Goal: Task Accomplishment & Management: Complete application form

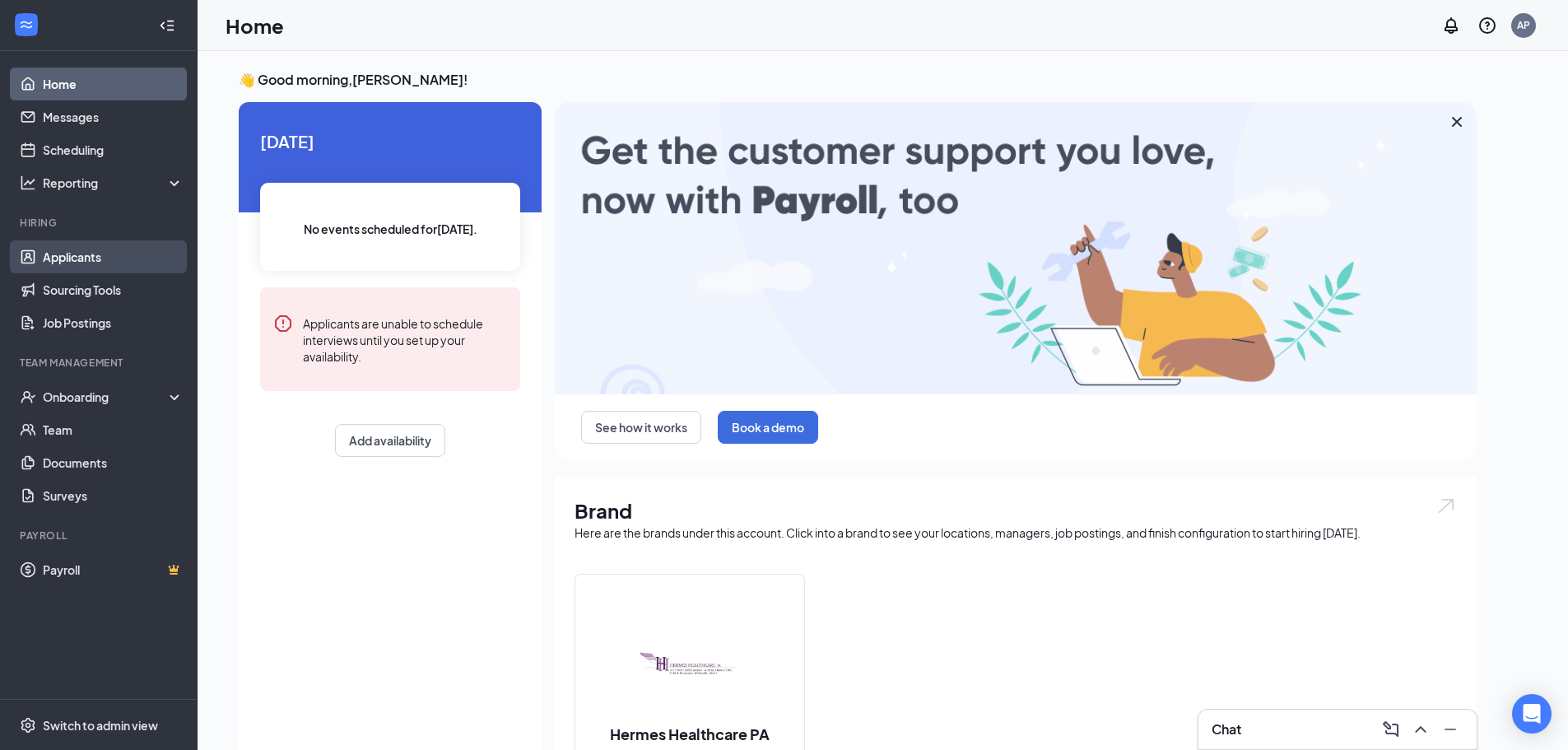
click at [106, 260] on link "Applicants" at bounding box center [113, 257] width 141 height 33
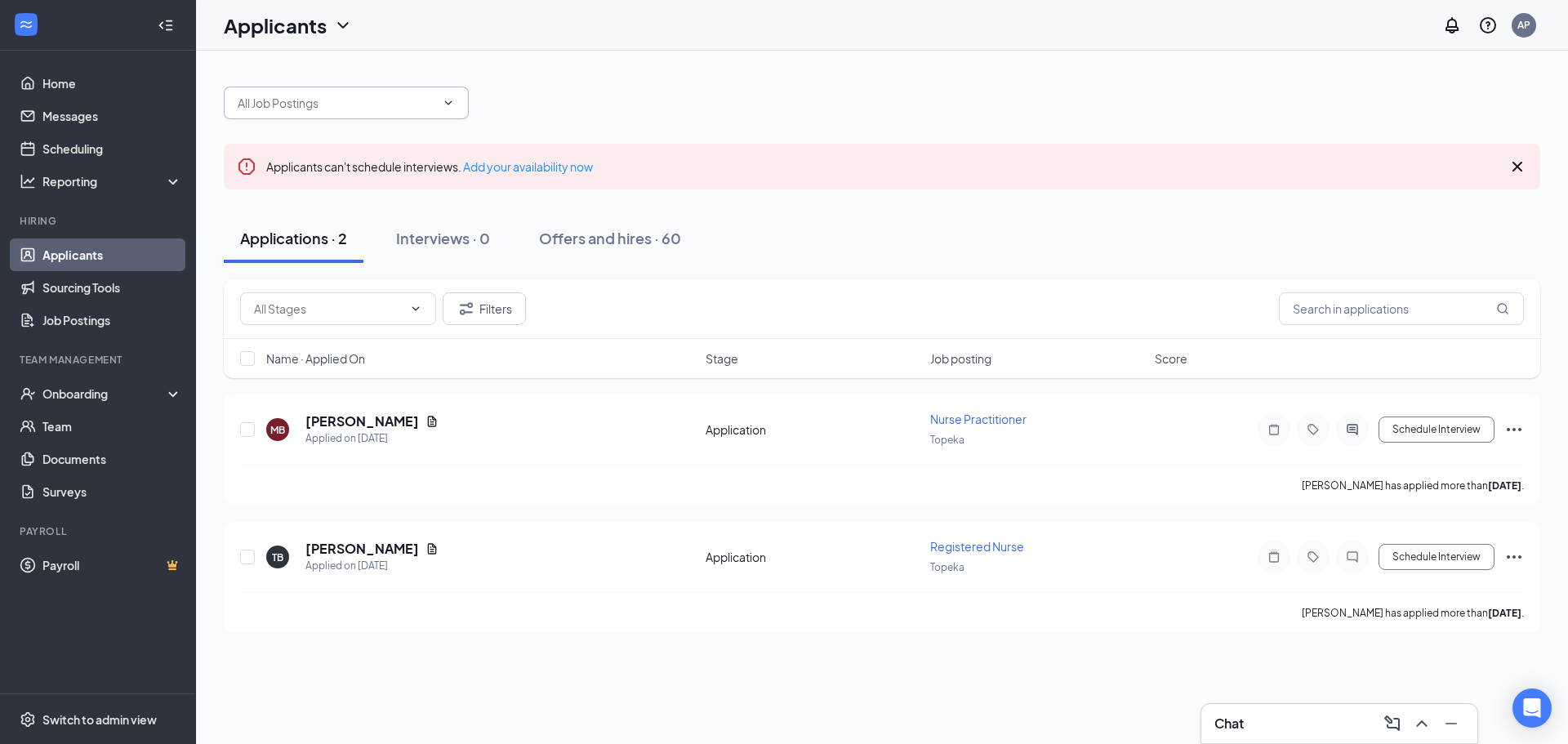
click at [252, 108] on input "text" at bounding box center [336, 103] width 197 height 18
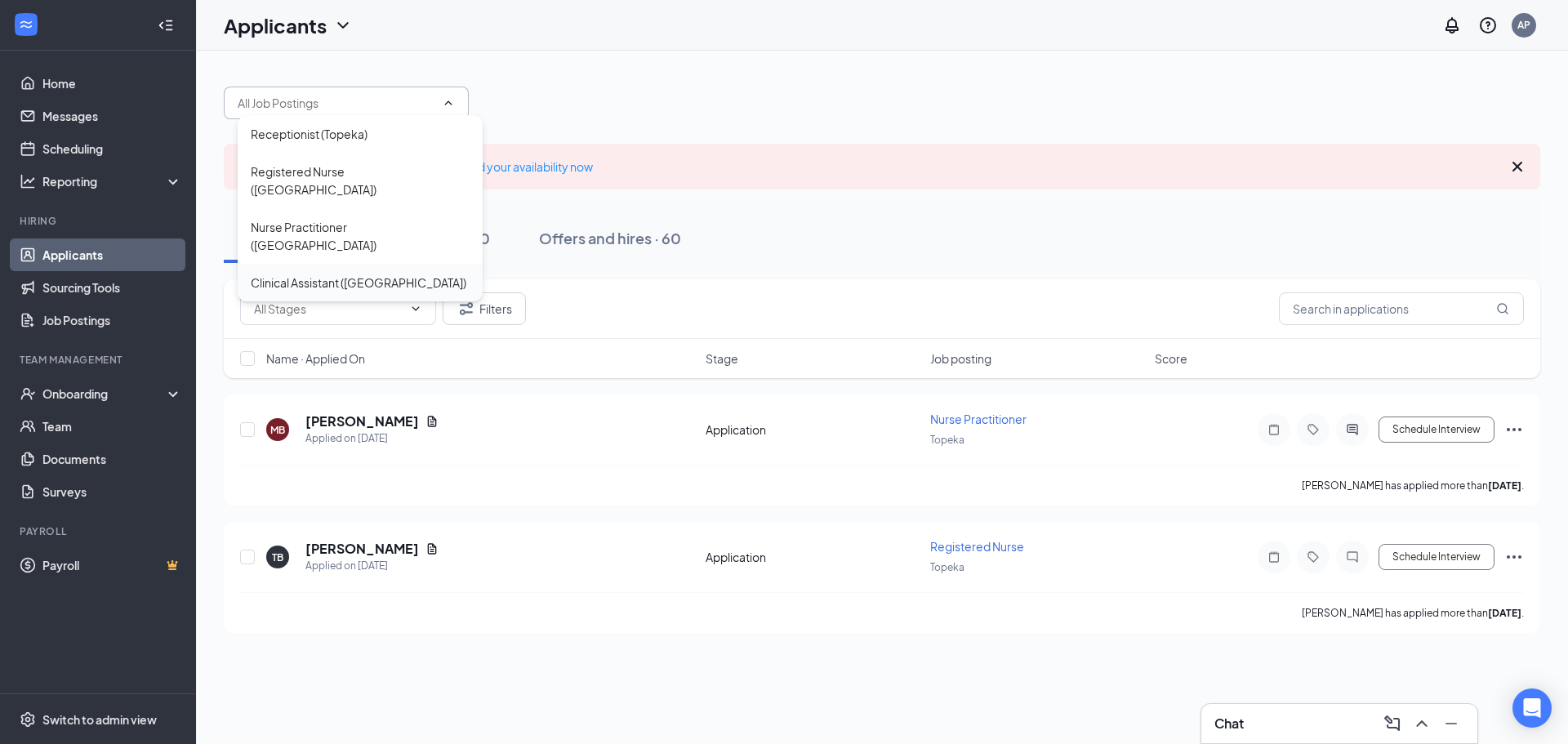
click at [316, 274] on div "Clinical Assistant ([GEOGRAPHIC_DATA])" at bounding box center [359, 283] width 216 height 18
type input "Clinical Assistant ([GEOGRAPHIC_DATA])"
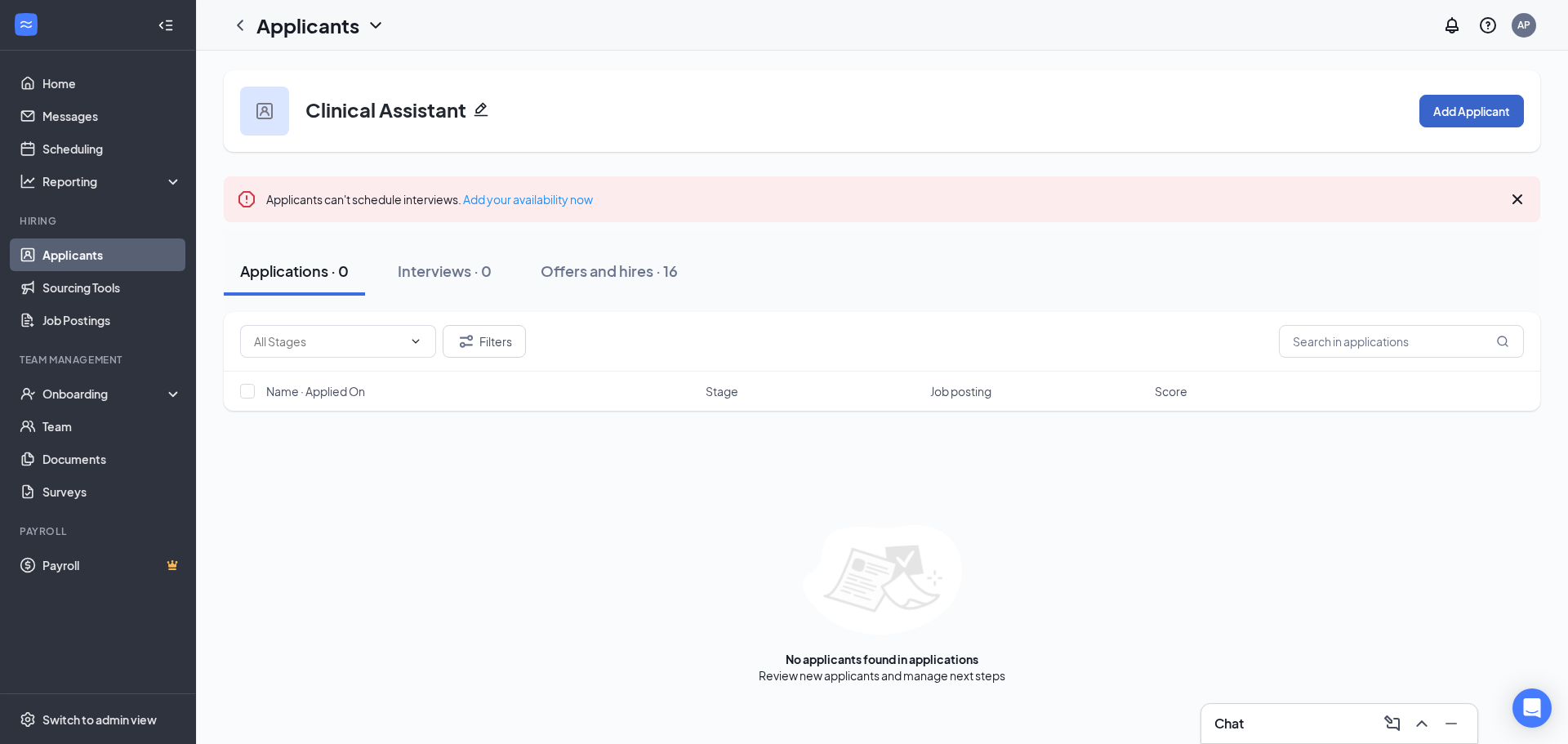
click at [1449, 109] on button "Add Applicant" at bounding box center [1471, 111] width 104 height 33
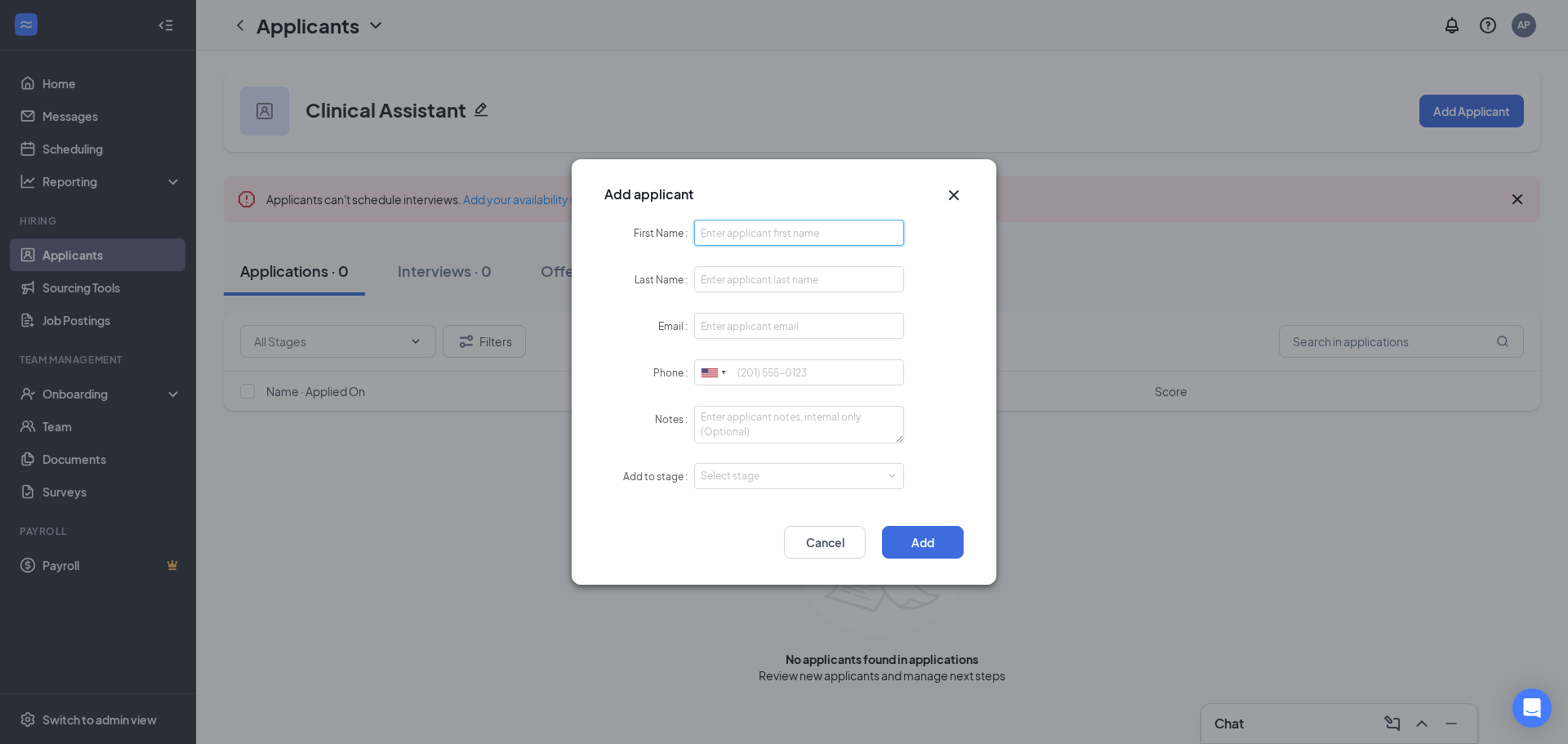
click at [765, 237] on input "First Name" at bounding box center [799, 233] width 210 height 26
type input "Katylnn"
type input "[PERSON_NAME]"
type input "[EMAIL_ADDRESS][DOMAIN_NAME]"
click at [754, 480] on div "Select stage" at bounding box center [794, 477] width 189 height 16
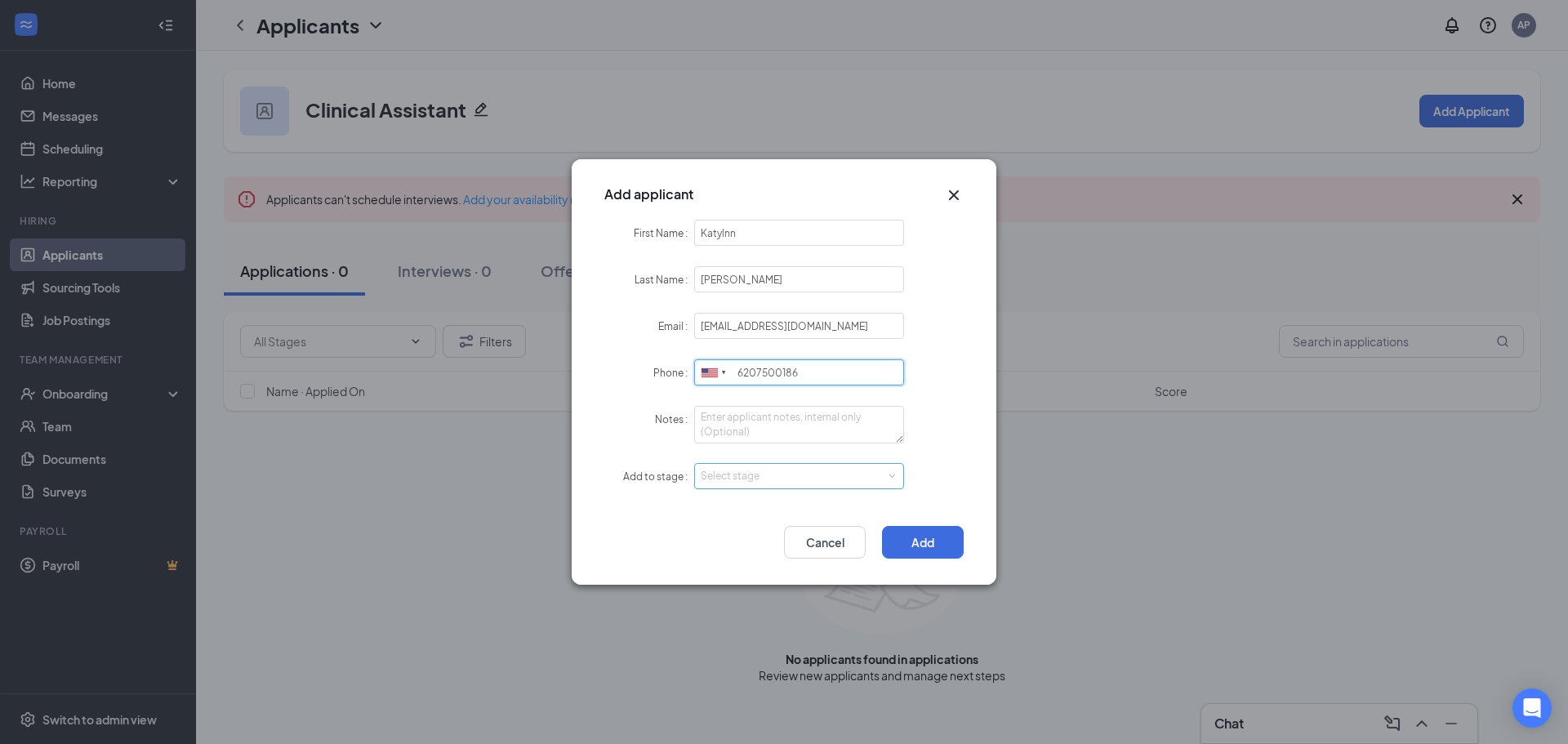
type input "6207500186"
click at [727, 559] on li "Interview Complete" at bounding box center [799, 560] width 210 height 27
click at [949, 539] on button "Add" at bounding box center [923, 543] width 82 height 33
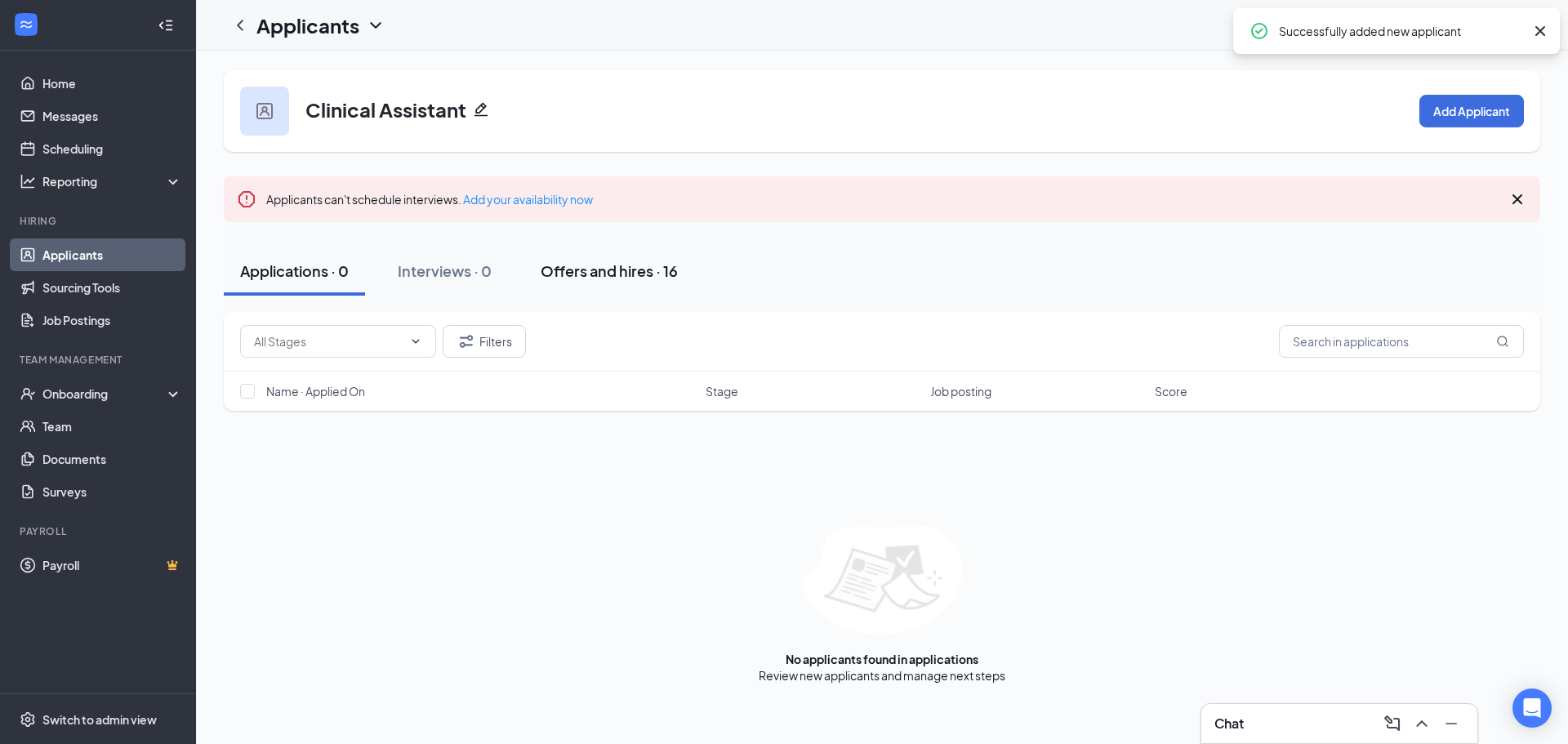
click at [602, 269] on div "Offers and hires · 16" at bounding box center [609, 271] width 137 height 21
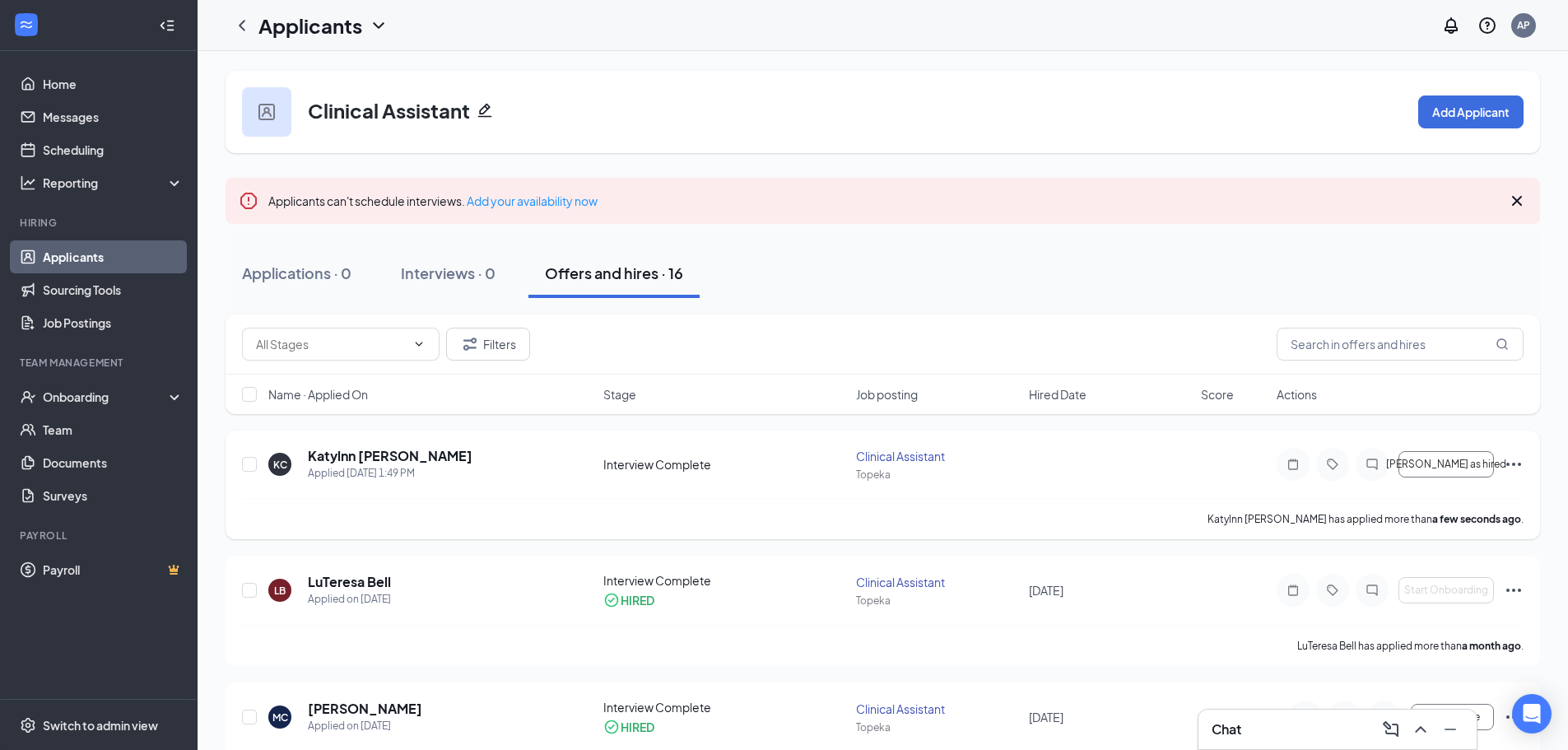
click at [1507, 460] on icon "Ellipses" at bounding box center [1514, 465] width 20 height 20
click at [1460, 497] on p "[PERSON_NAME] as hired" at bounding box center [1438, 499] width 142 height 16
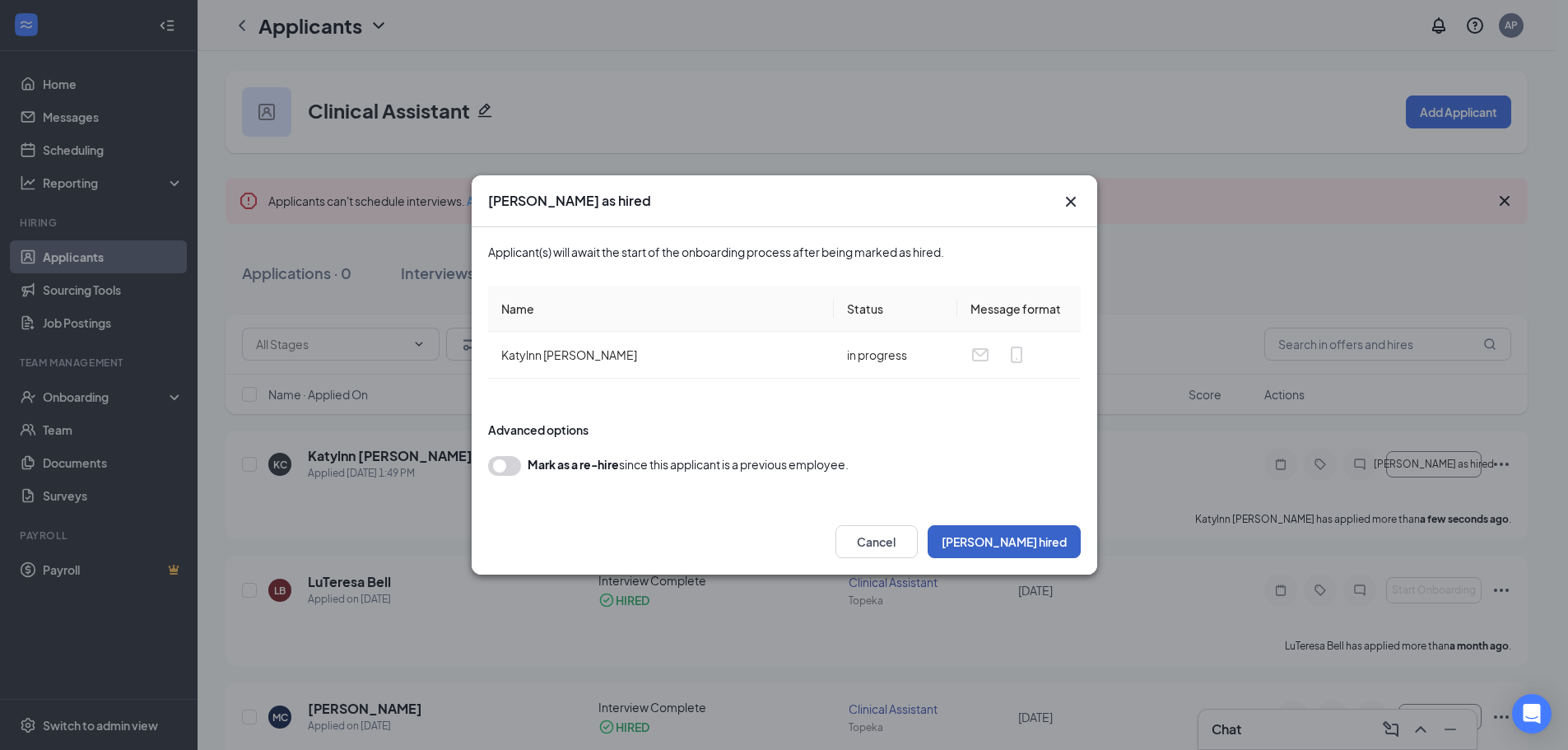
click at [1027, 544] on button "[PERSON_NAME] hired" at bounding box center [1005, 542] width 153 height 33
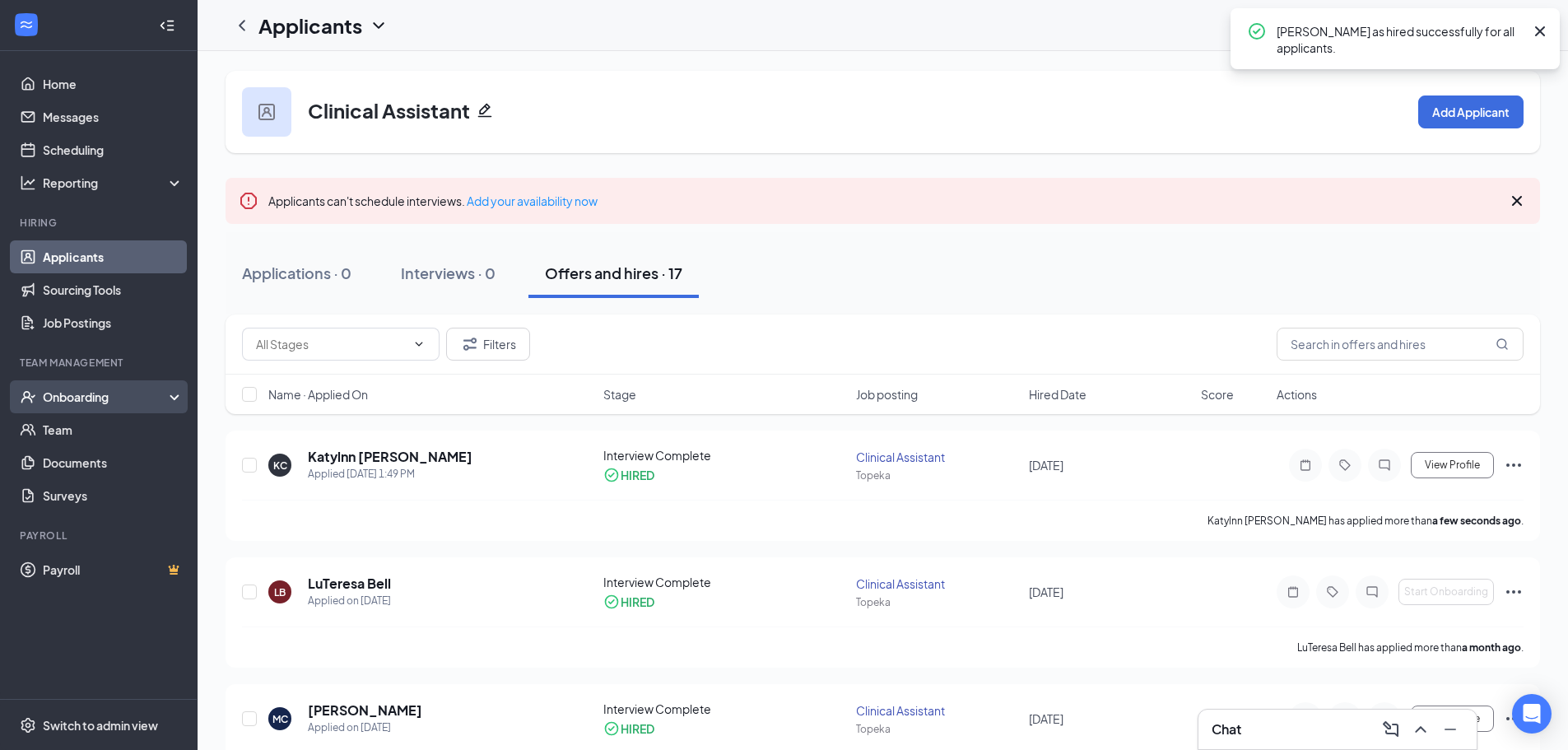
click at [121, 397] on div "Onboarding" at bounding box center [106, 397] width 127 height 16
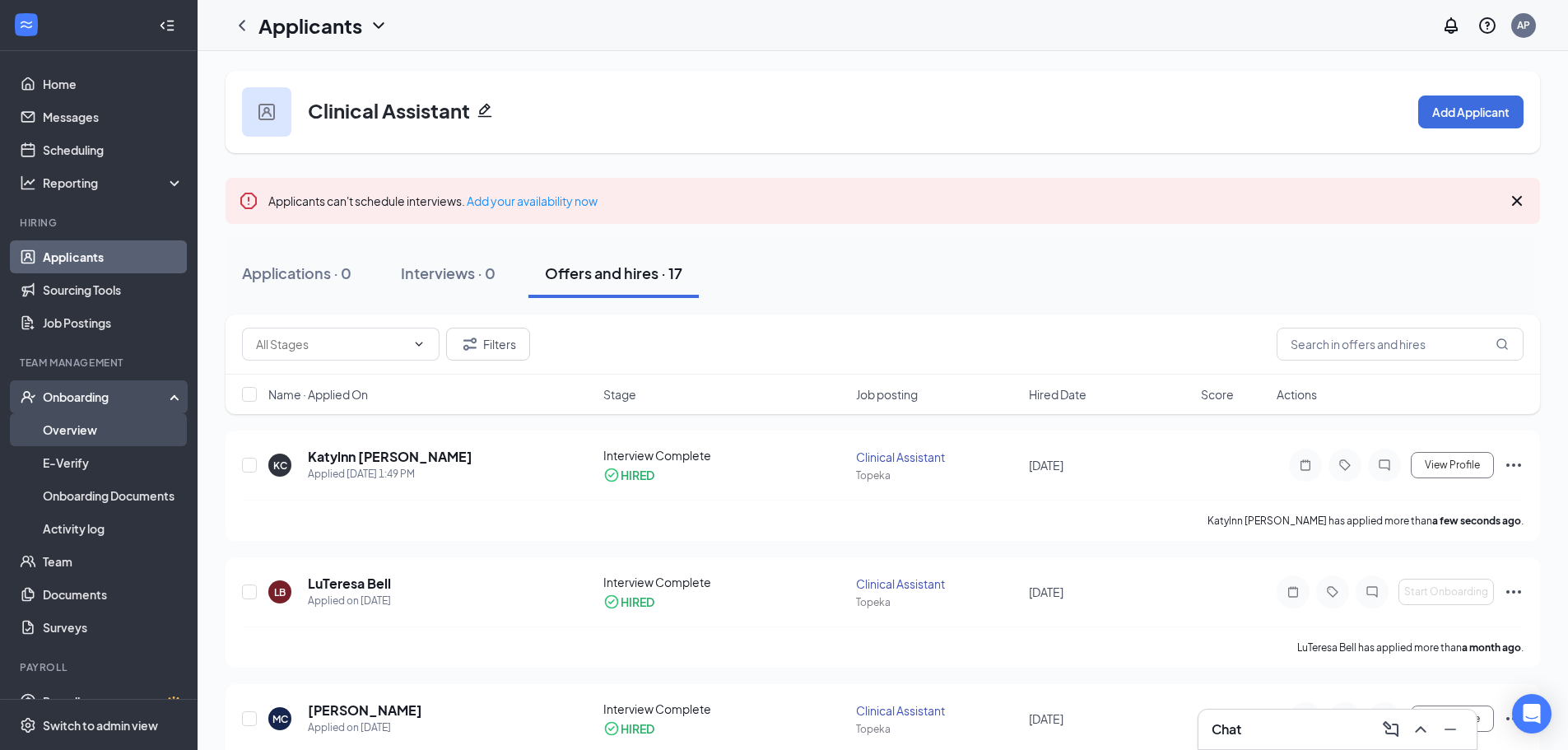
click at [113, 443] on link "Overview" at bounding box center [113, 430] width 141 height 33
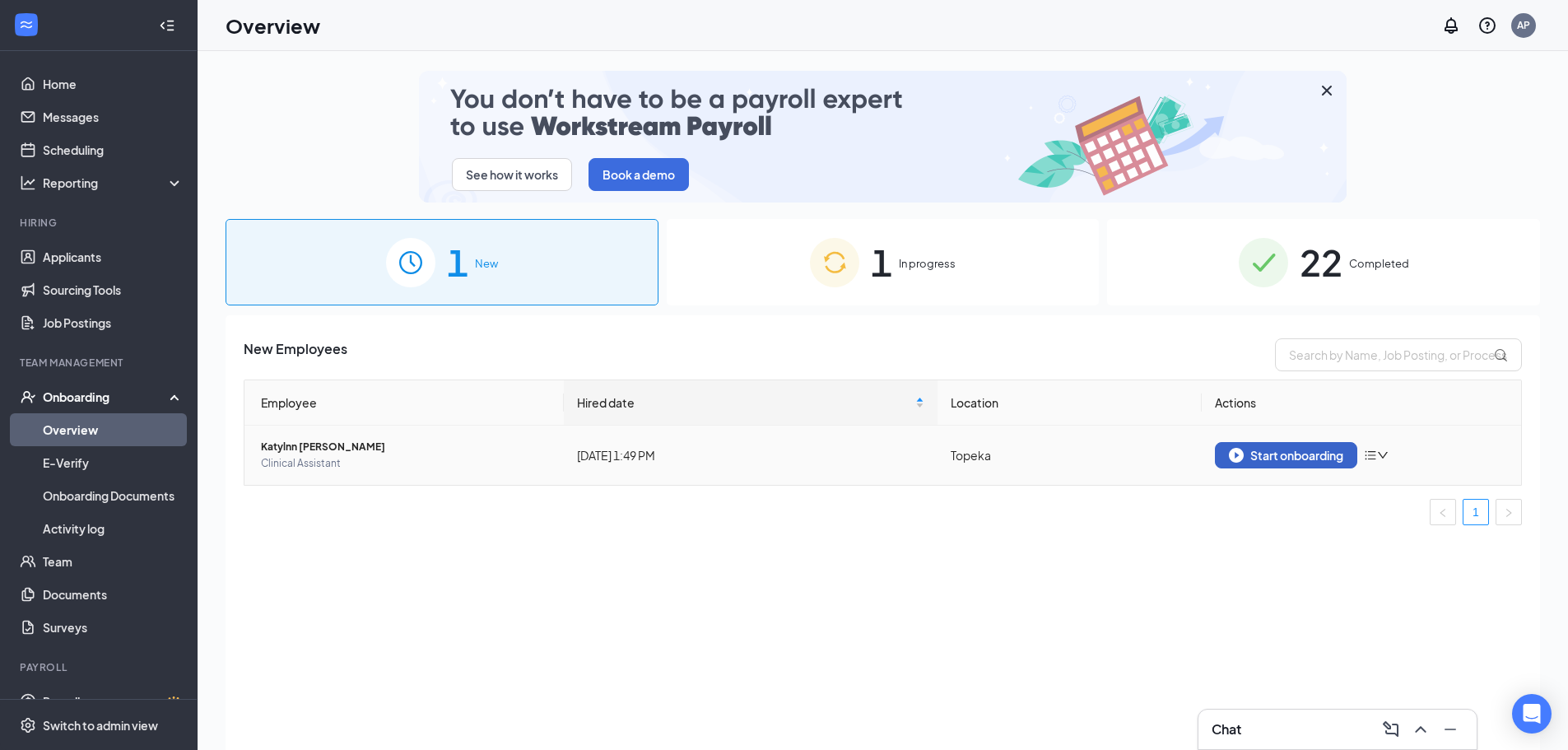
click at [1260, 462] on div "Start onboarding" at bounding box center [1286, 455] width 114 height 15
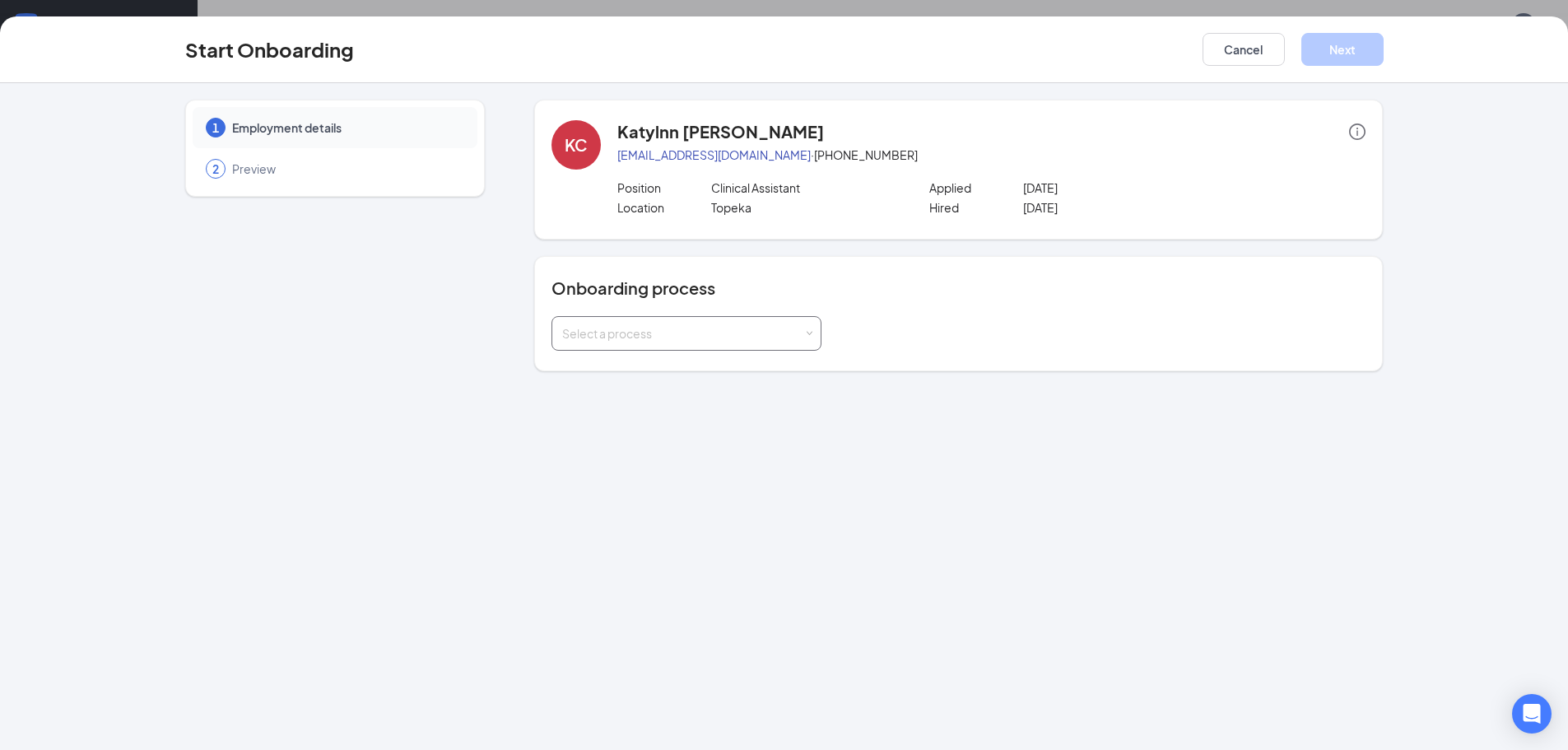
click at [689, 337] on div "Select a process" at bounding box center [683, 333] width 241 height 16
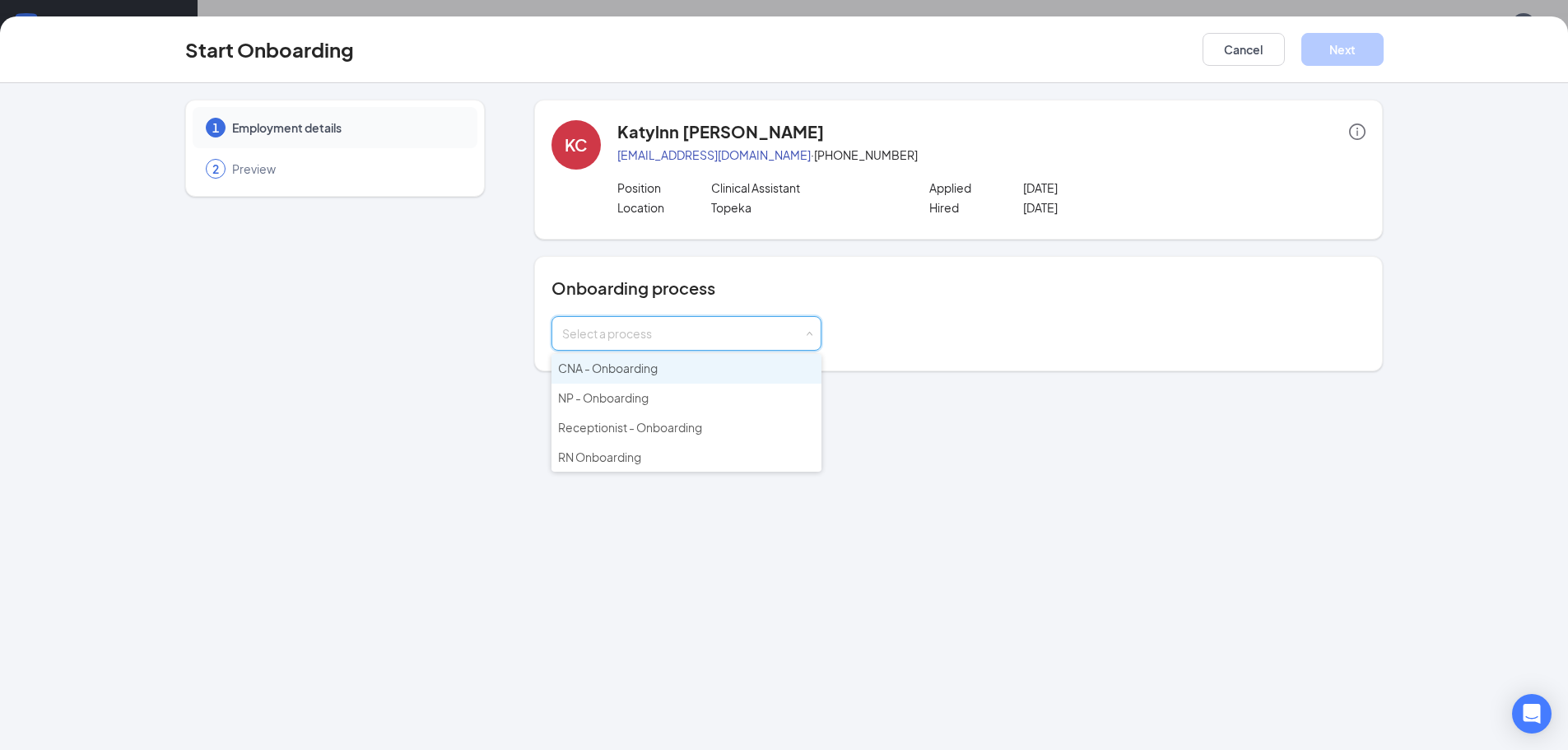
click at [639, 376] on li "CNA - Onboarding" at bounding box center [687, 369] width 270 height 29
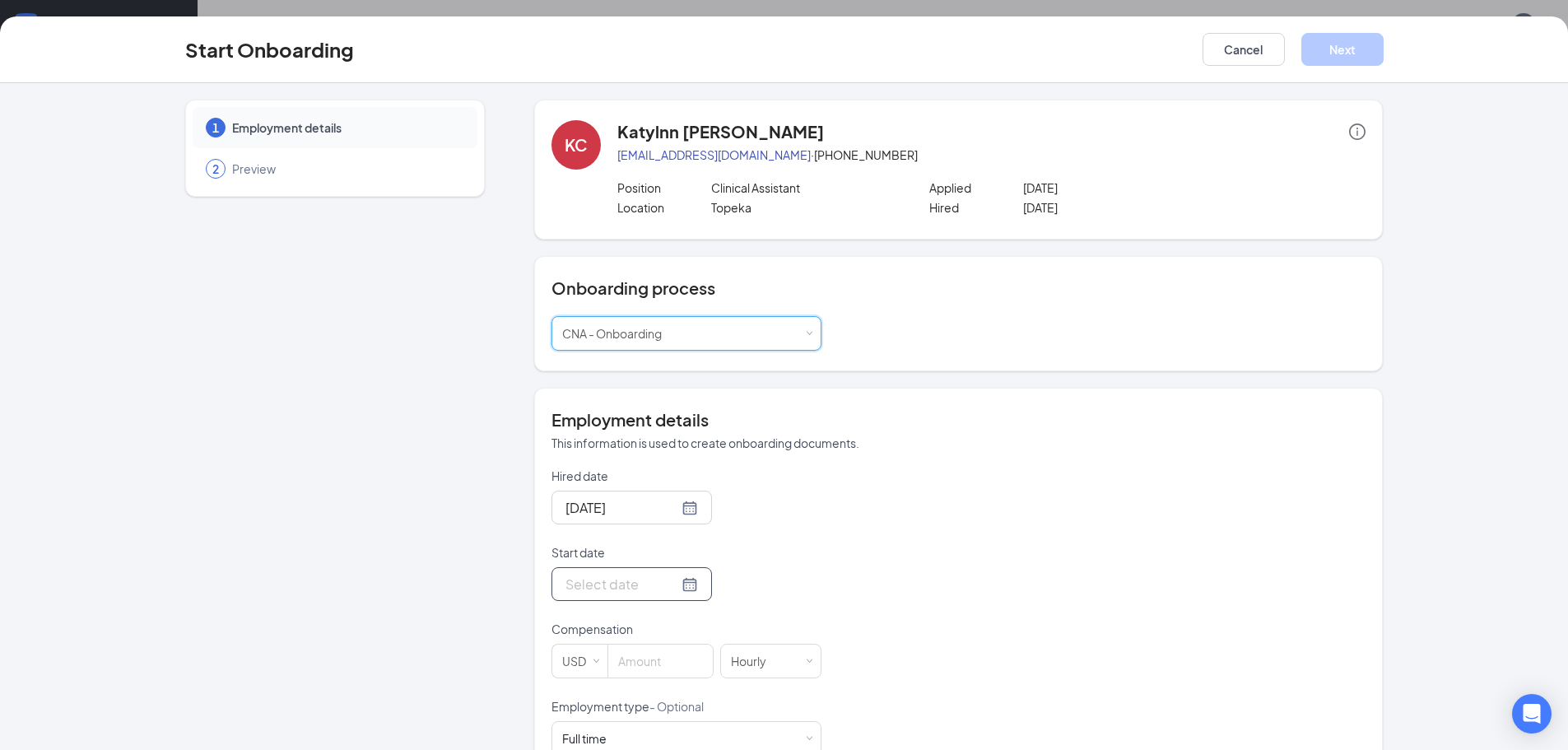
click at [669, 581] on div at bounding box center [631, 584] width 132 height 21
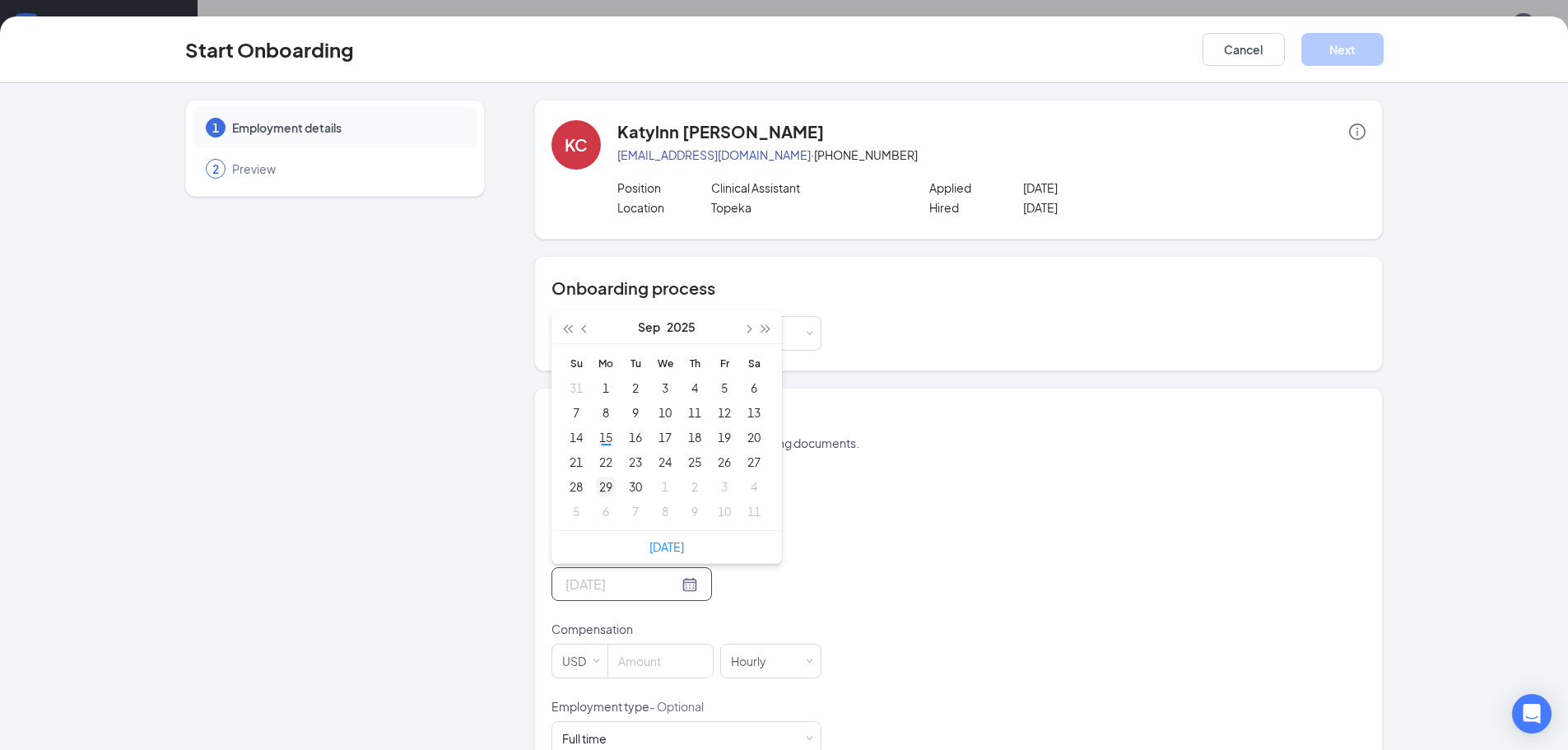
type input "[DATE]"
click at [602, 487] on div "29" at bounding box center [606, 487] width 20 height 20
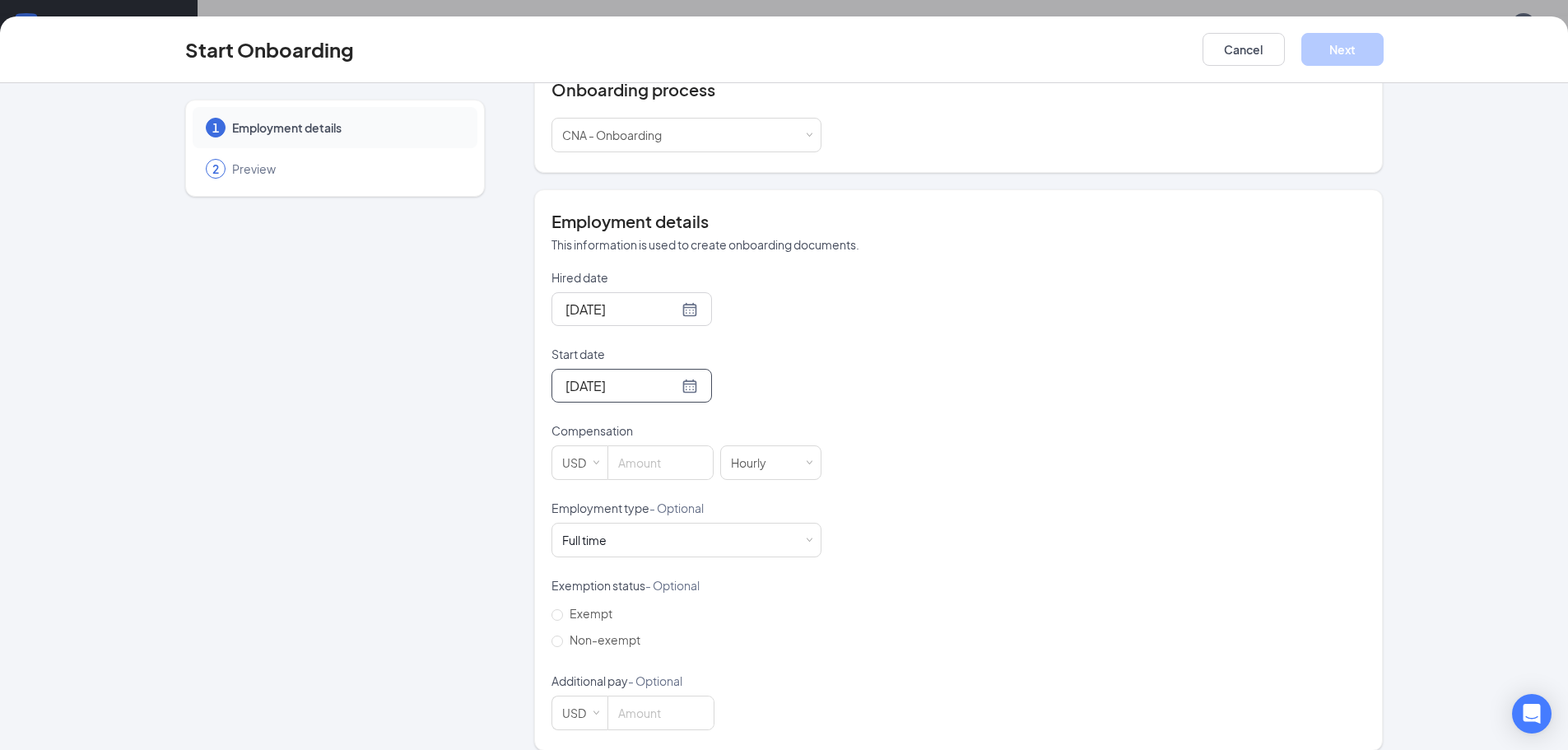
scroll to position [216, 0]
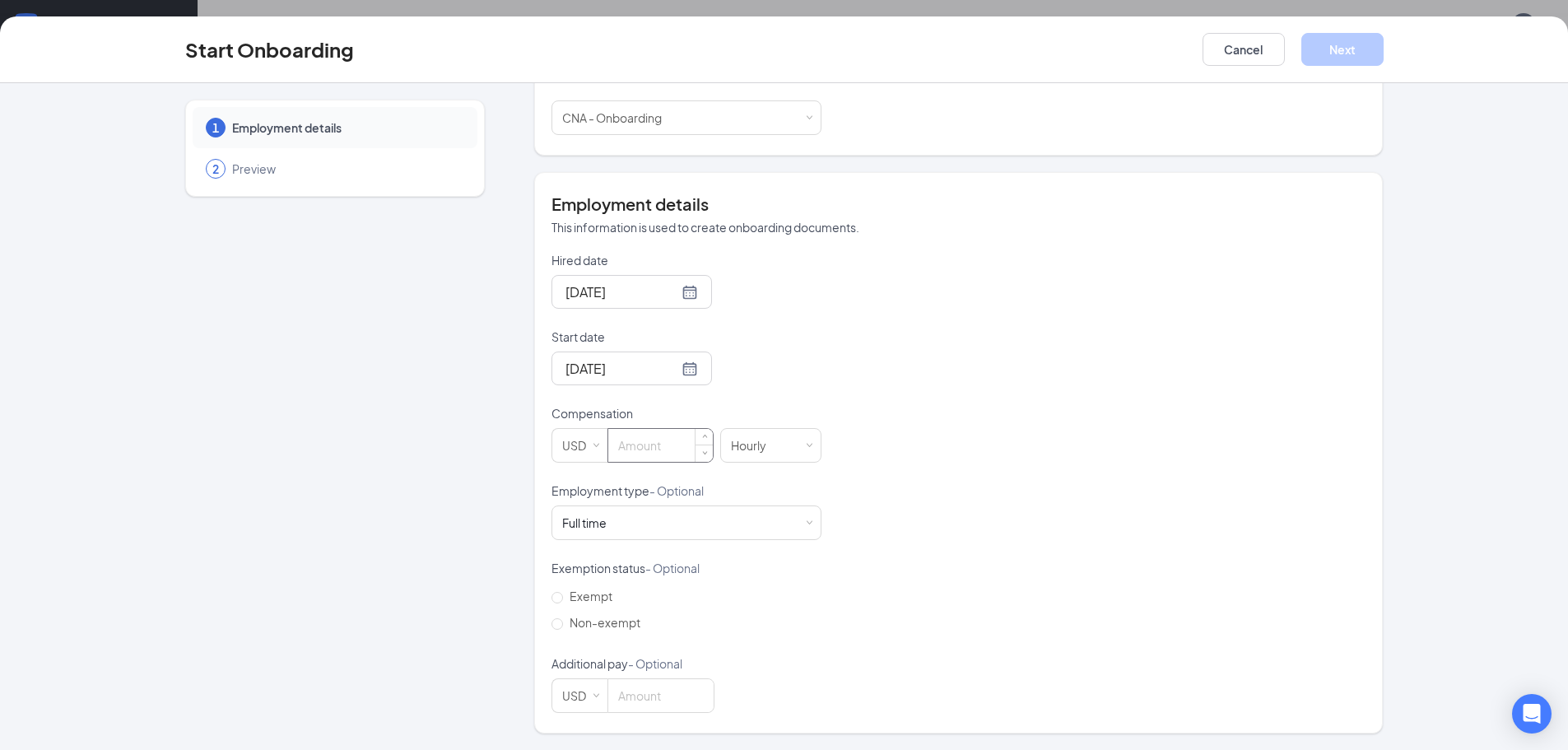
click at [640, 449] on input at bounding box center [660, 446] width 104 height 33
type input "15"
click at [1374, 42] on button "Next" at bounding box center [1342, 49] width 82 height 33
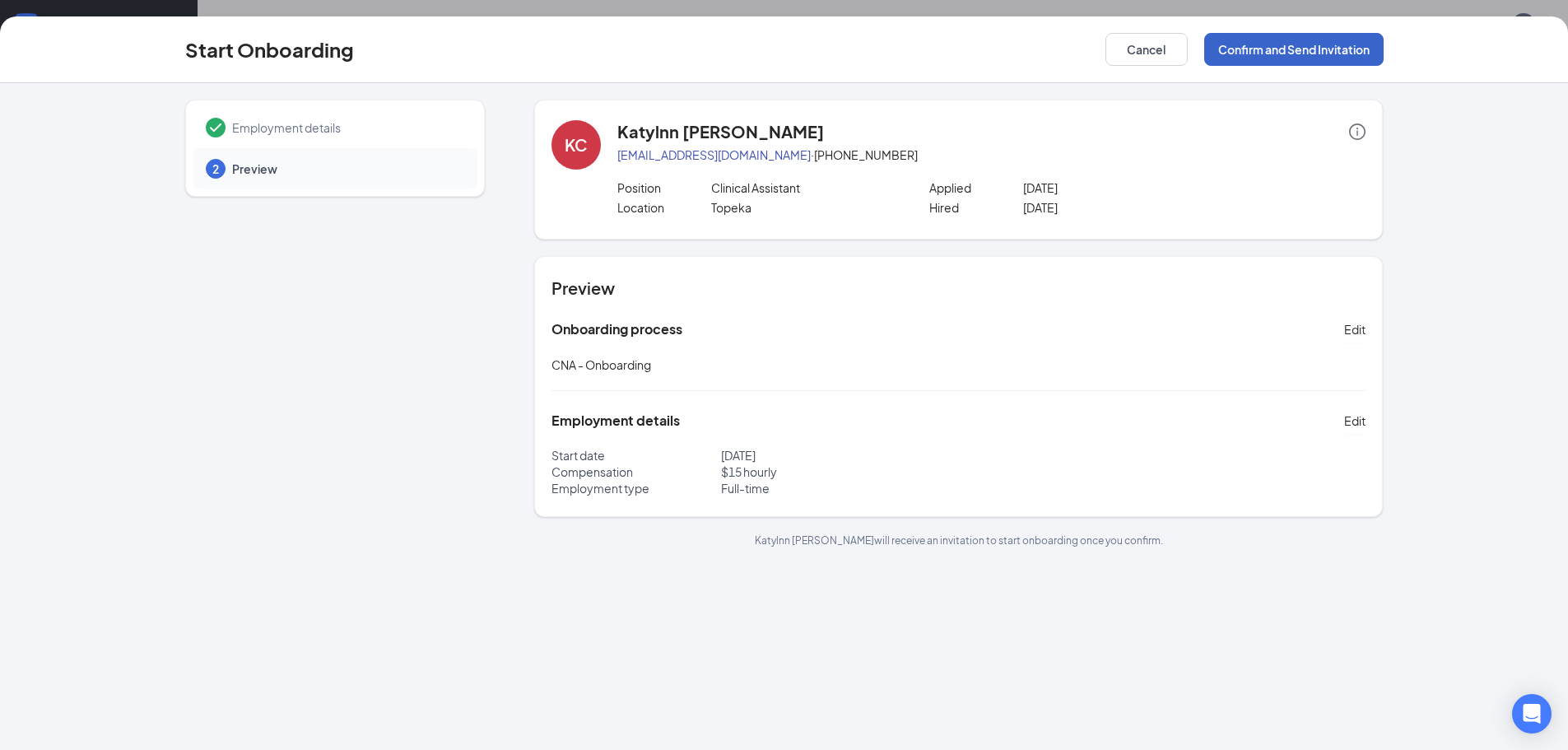
click at [1285, 49] on button "Confirm and Send Invitation" at bounding box center [1294, 49] width 180 height 33
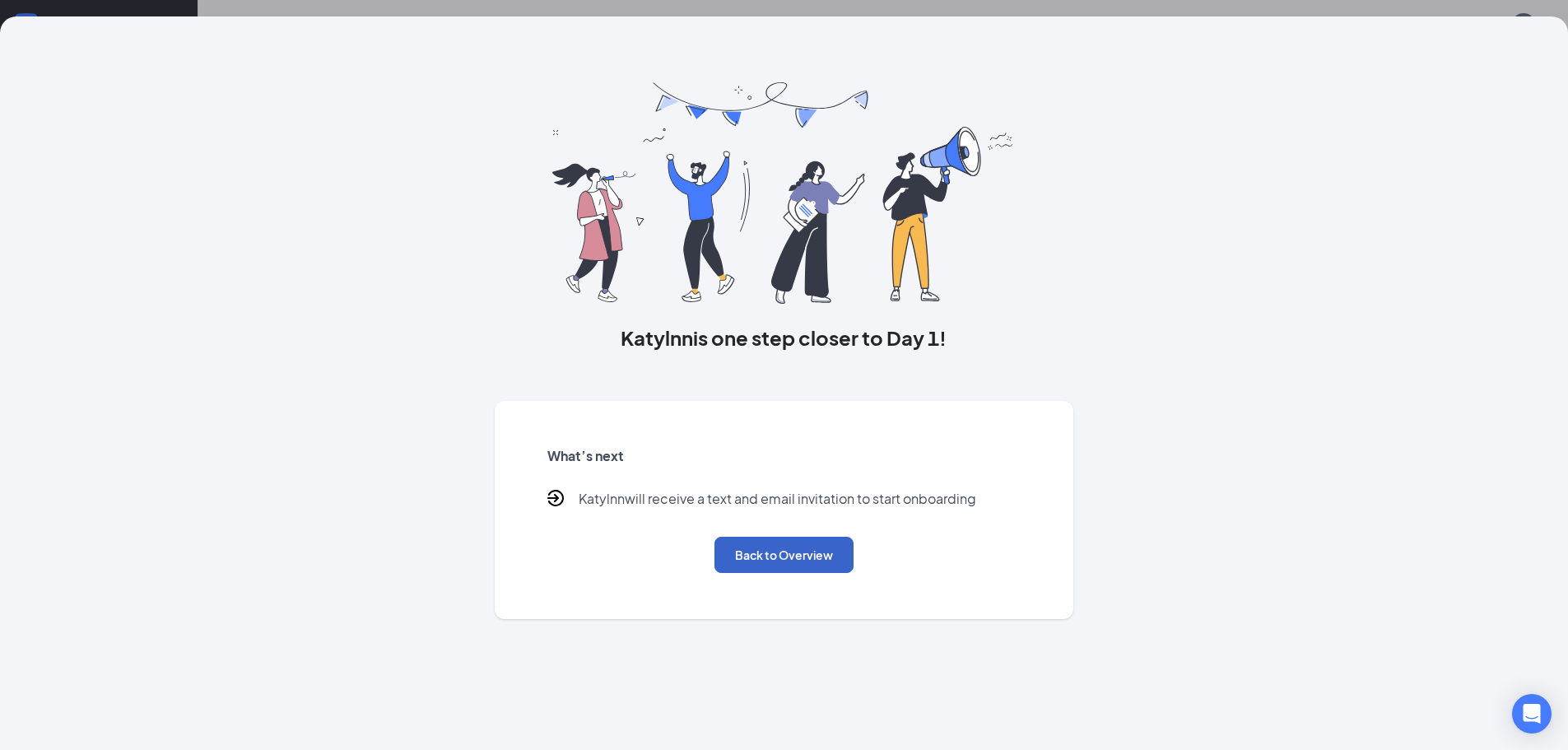
click at [763, 561] on button "Back to Overview" at bounding box center [784, 555] width 139 height 37
